Goal: Task Accomplishment & Management: Manage account settings

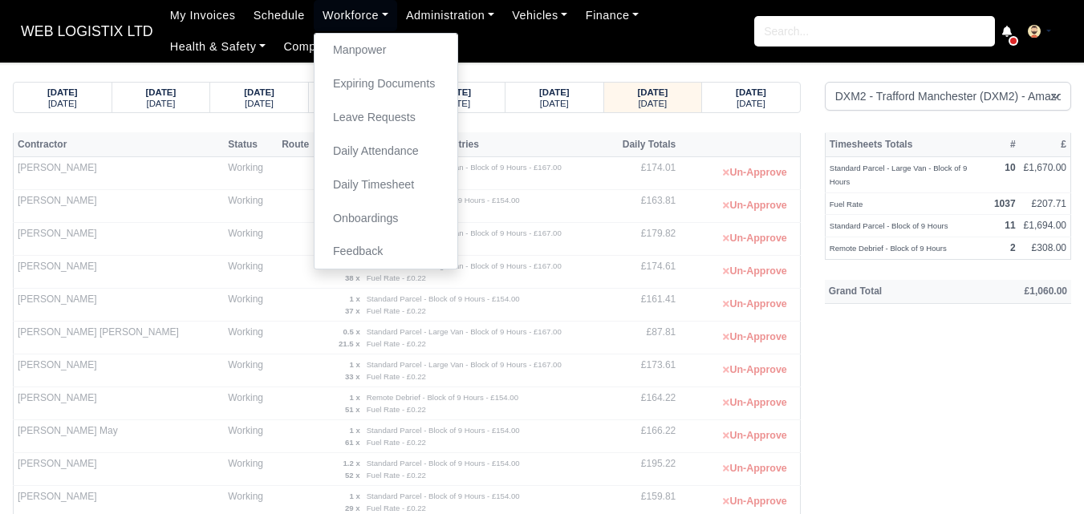
select select "1"
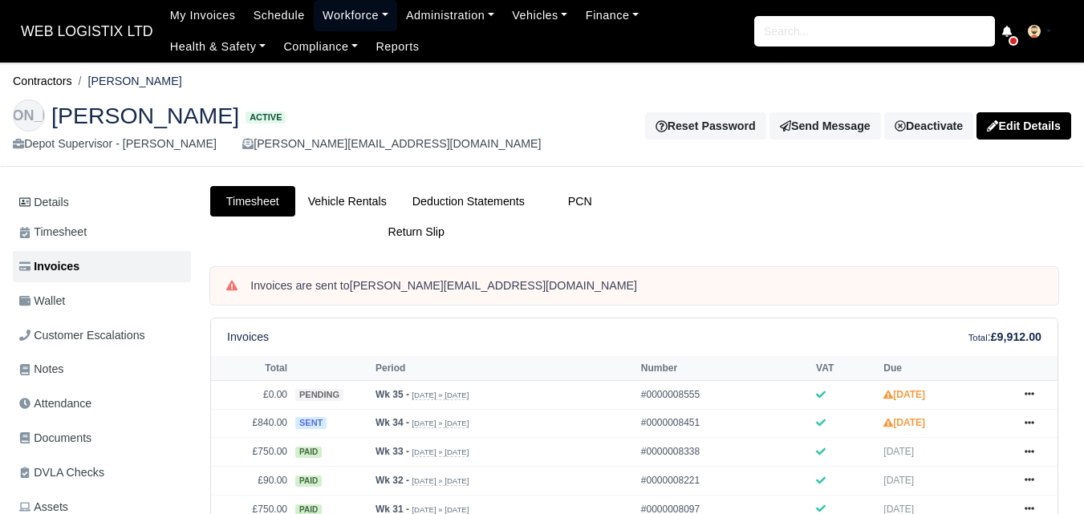
click at [325, 10] on link "Workforce" at bounding box center [355, 15] width 83 height 31
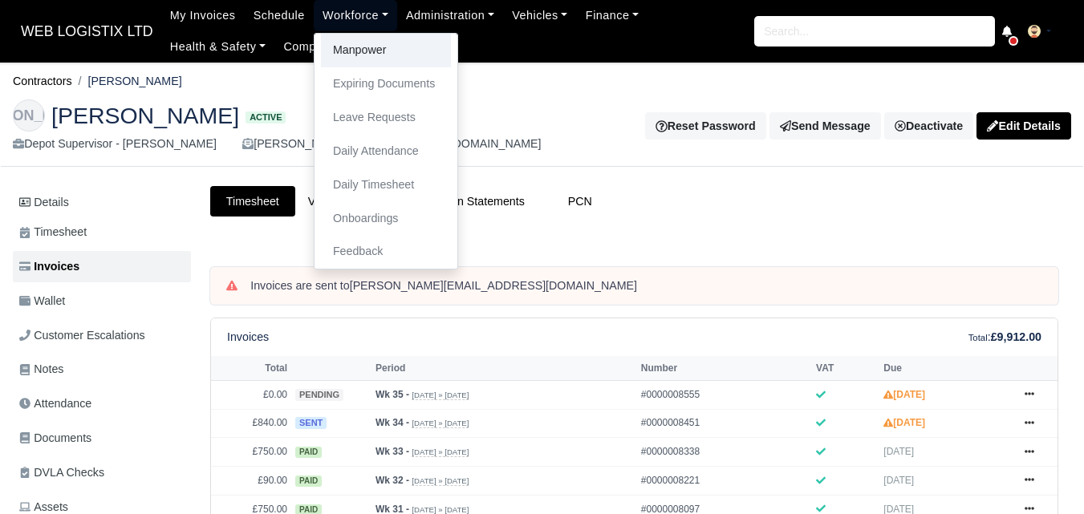
click at [351, 54] on link "Manpower" at bounding box center [386, 51] width 130 height 34
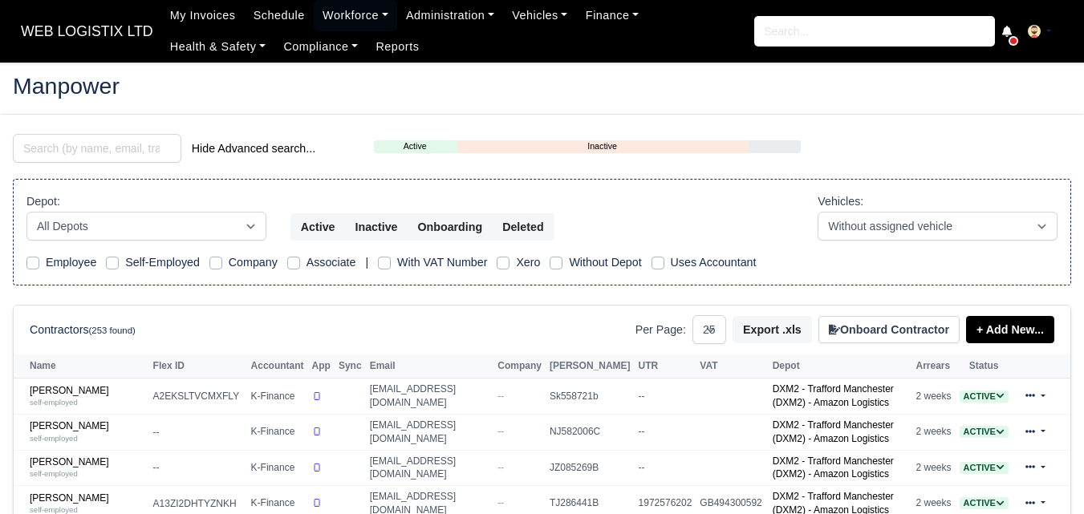
select select "25"
click at [124, 151] on input "search" at bounding box center [97, 148] width 169 height 29
click at [106, 145] on input "search" at bounding box center [97, 148] width 169 height 29
paste input "TSVETELIN"
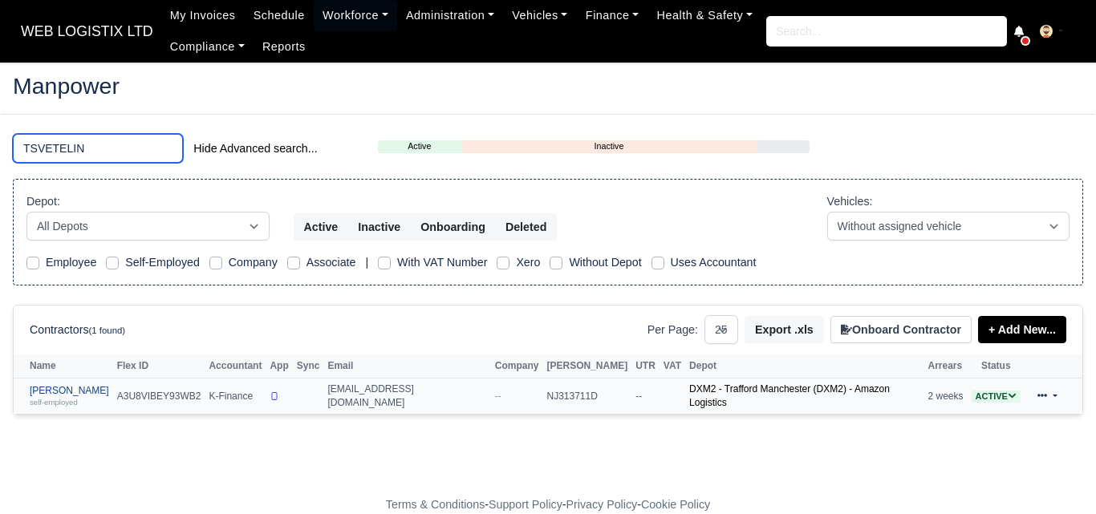
type input "TSVETELIN"
click at [66, 396] on div "self-employed" at bounding box center [69, 401] width 79 height 11
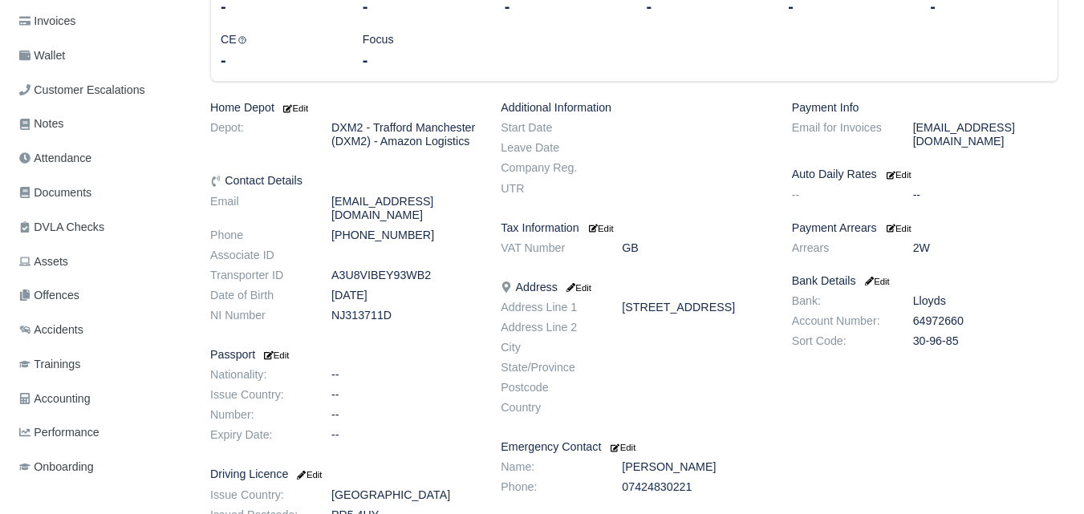
scroll to position [317, 0]
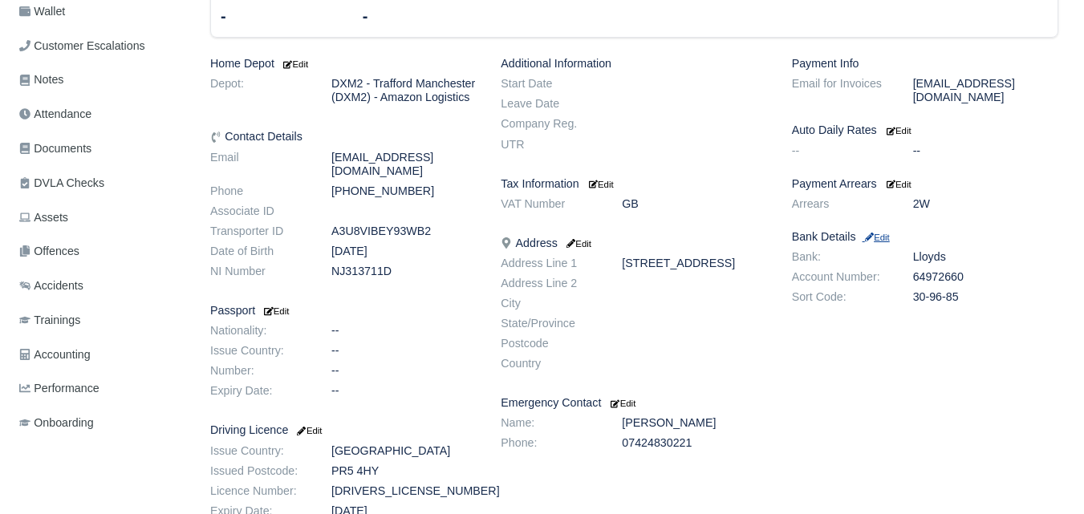
click at [876, 233] on small "Edit" at bounding box center [876, 238] width 27 height 10
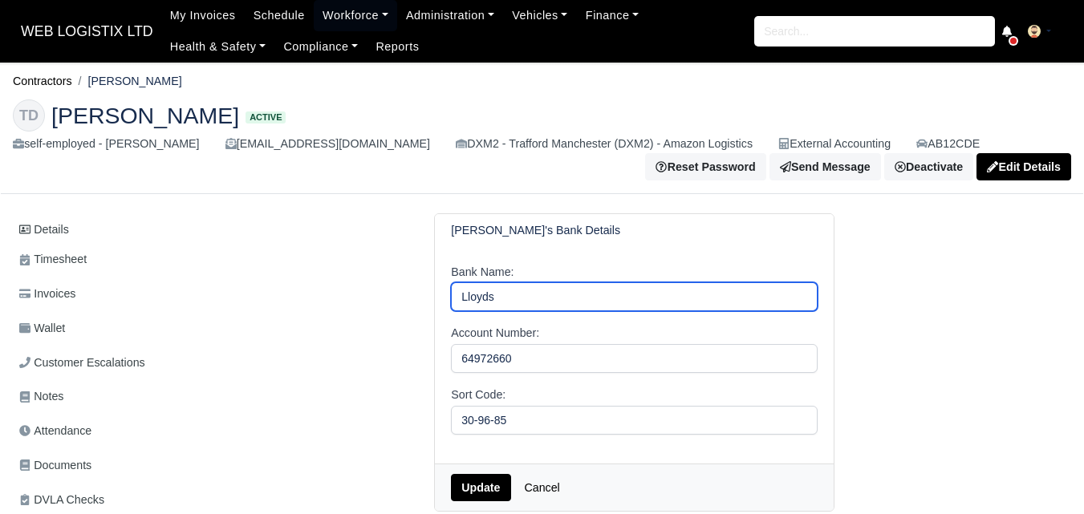
click at [476, 289] on input "Lloyds" at bounding box center [634, 296] width 367 height 29
click at [476, 291] on input "Lloyds" at bounding box center [634, 296] width 367 height 29
paste input "[PERSON_NAME]"
type input "[PERSON_NAME]"
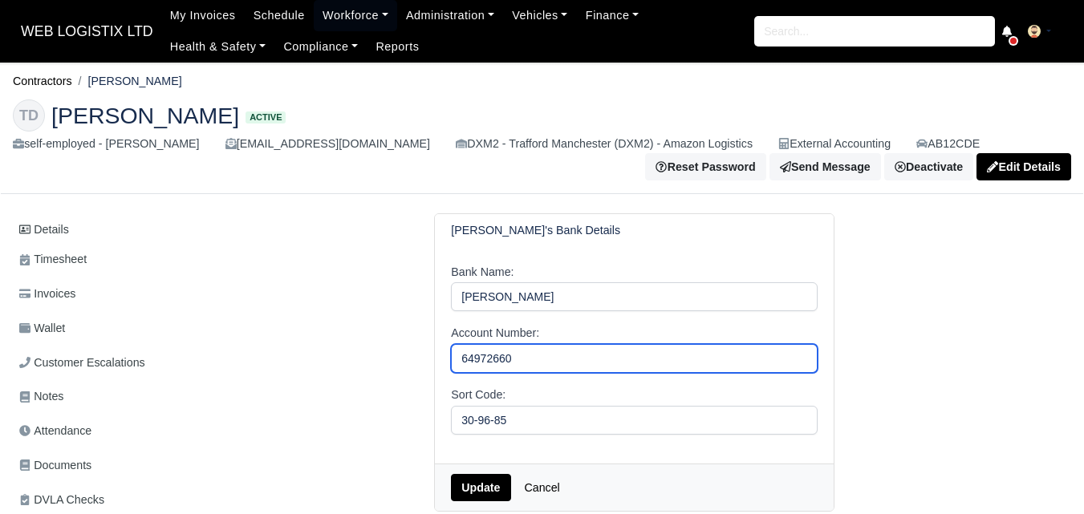
click at [496, 359] on input "64972660" at bounding box center [634, 358] width 367 height 29
paste input "7455713"
type input "74557130"
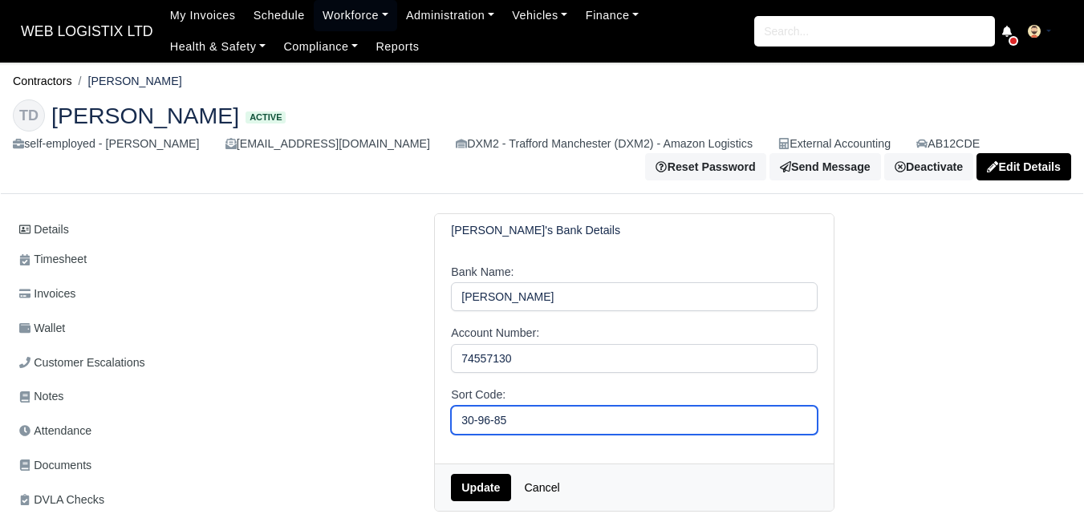
drag, startPoint x: 474, startPoint y: 422, endPoint x: 608, endPoint y: 422, distance: 134.0
click at [608, 422] on input "30-96-85" at bounding box center [634, 420] width 367 height 29
paste input "04-00-04"
type input "04-00-04"
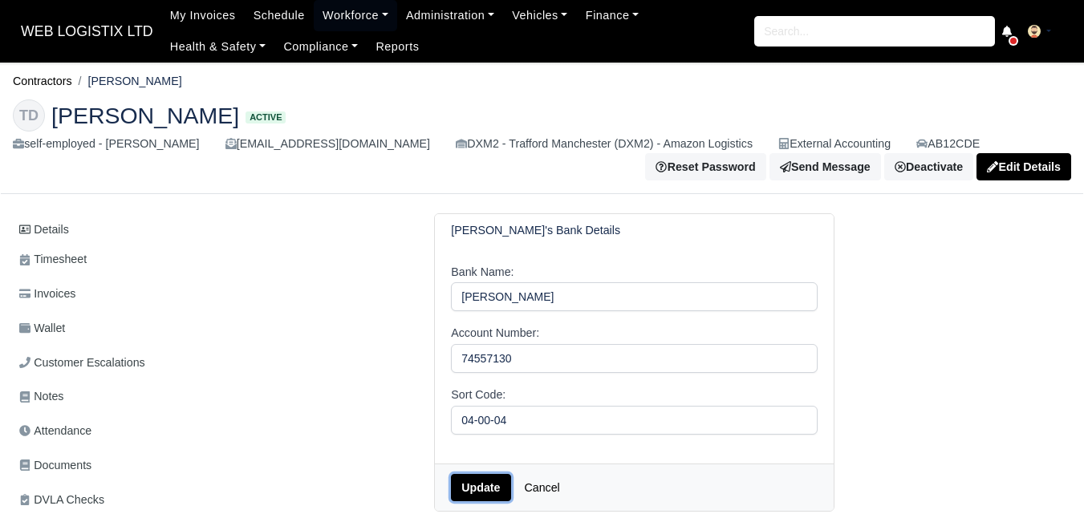
click at [465, 486] on button "Update" at bounding box center [480, 487] width 59 height 27
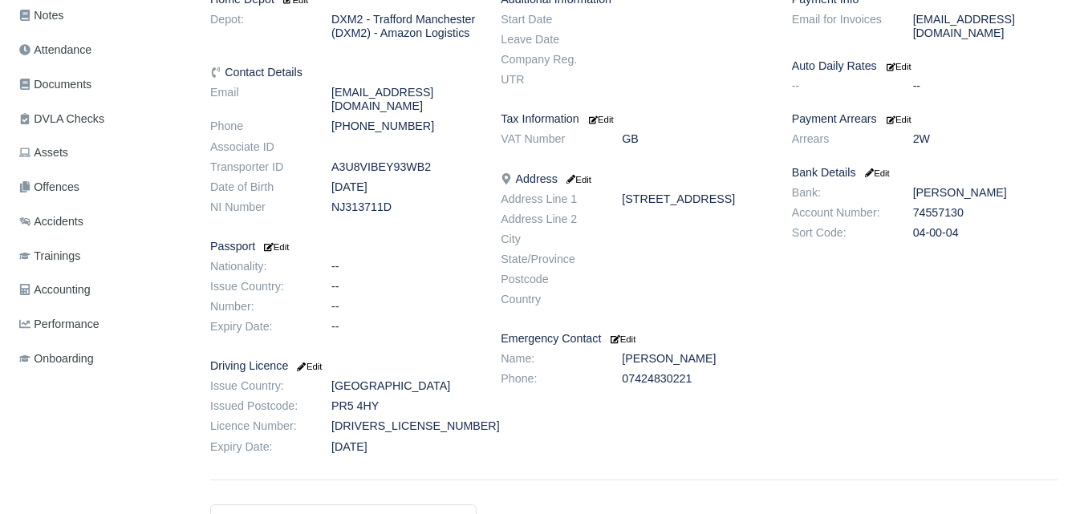
scroll to position [423, 0]
